Goal: Transaction & Acquisition: Purchase product/service

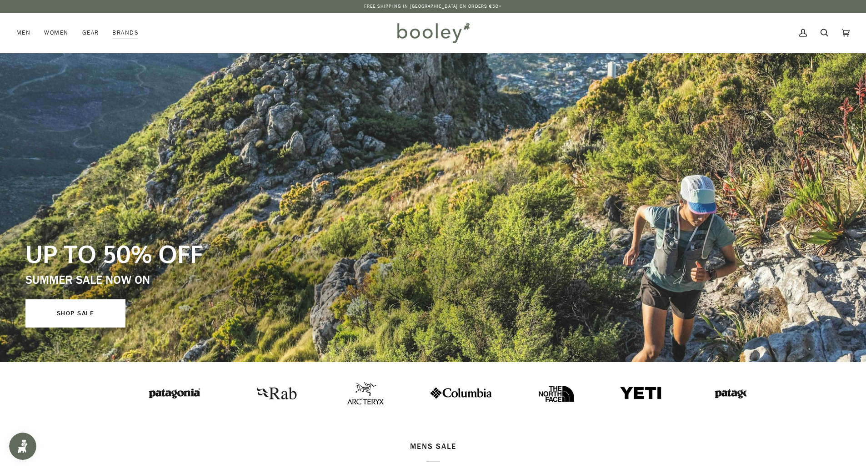
click at [377, 238] on div "UP TO 50% OFF SUMMER SALE NOW ON SHOP SALE" at bounding box center [286, 282] width 523 height 89
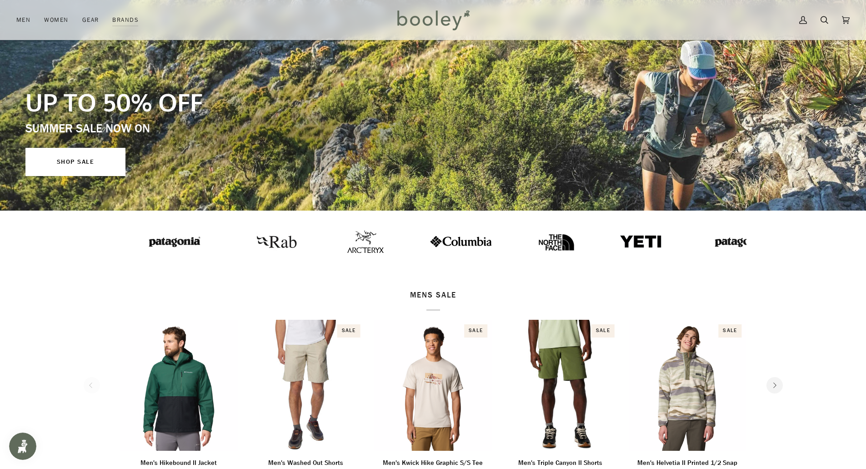
scroll to position [227, 0]
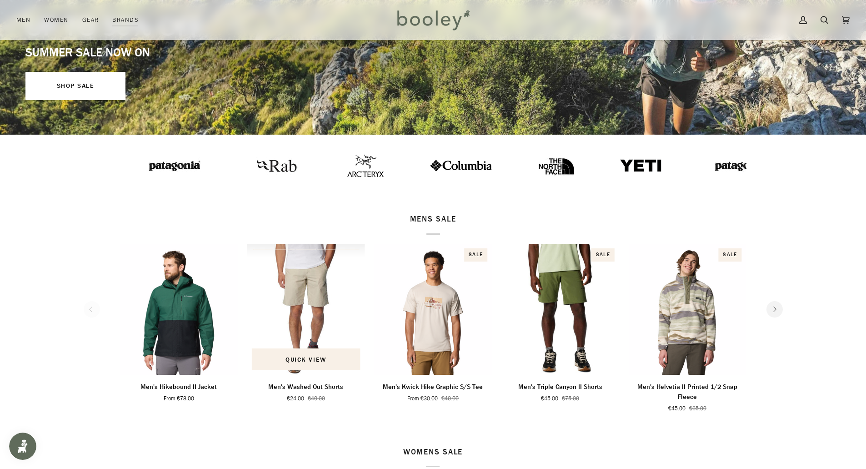
click at [308, 276] on img "Men's Washed Out Shorts" at bounding box center [306, 309] width 118 height 131
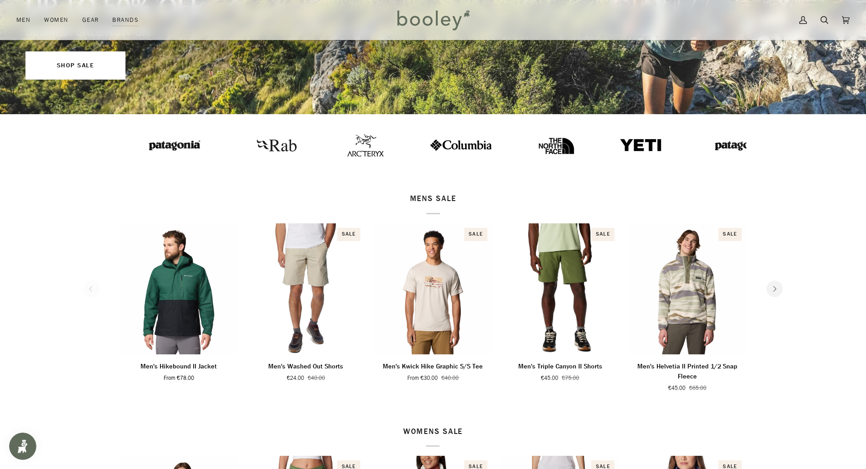
scroll to position [387, 0]
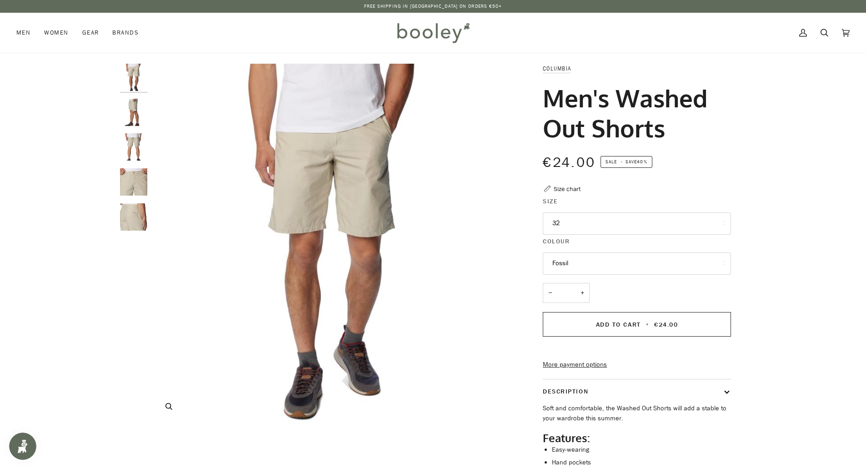
click at [324, 202] on img "Columbia Men's Washed Out Shorts Fossil - Booley Galway" at bounding box center [332, 244] width 360 height 360
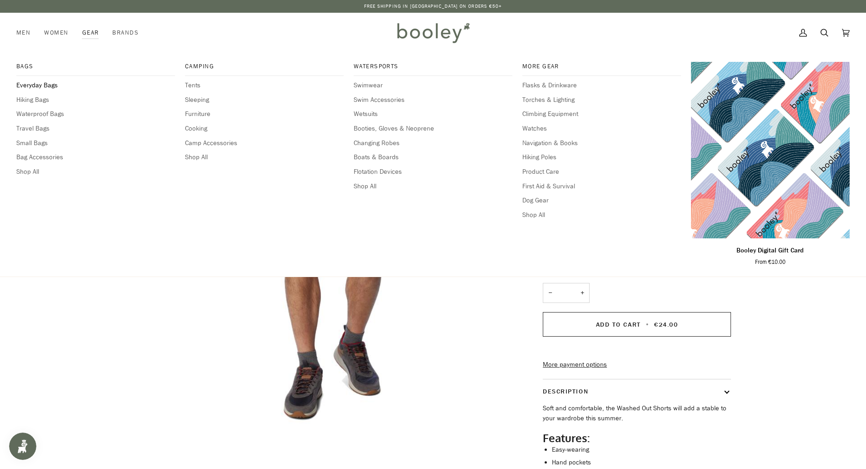
click at [59, 90] on span "Everyday Bags" at bounding box center [95, 85] width 159 height 10
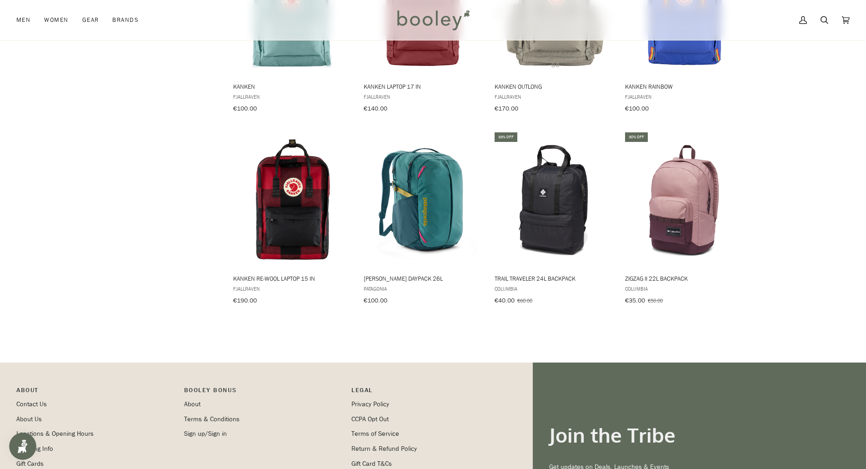
scroll to position [945, 0]
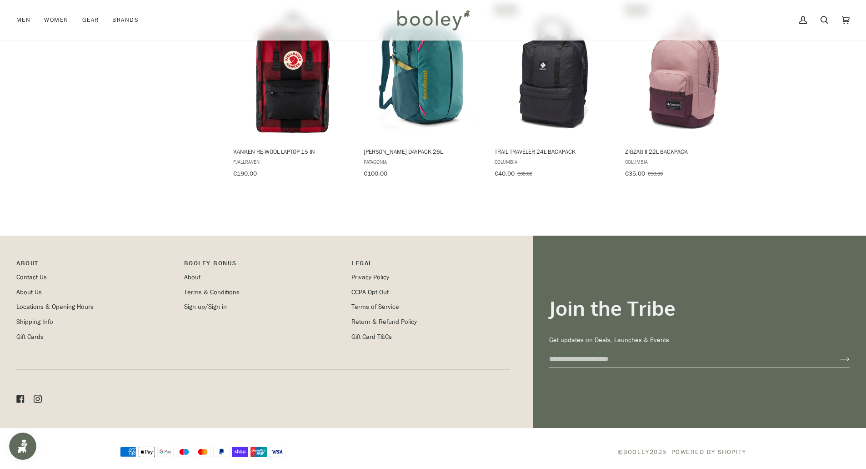
click at [306, 59] on img "Kanken Re-Wool Laptop 15 in" at bounding box center [292, 72] width 121 height 121
